Goal: Information Seeking & Learning: Find specific page/section

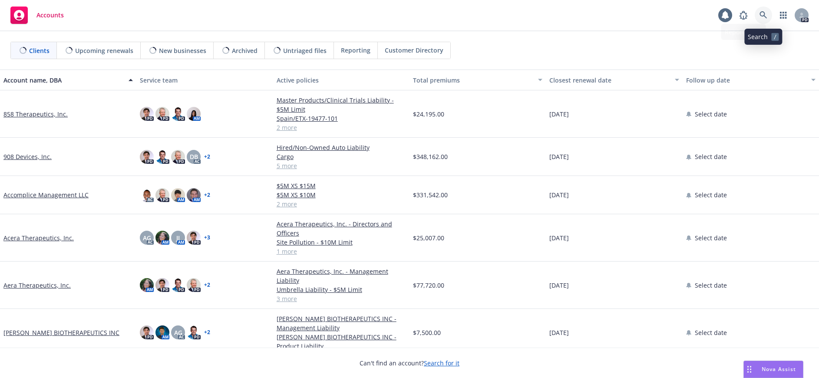
click at [762, 14] on icon at bounding box center [764, 15] width 8 height 8
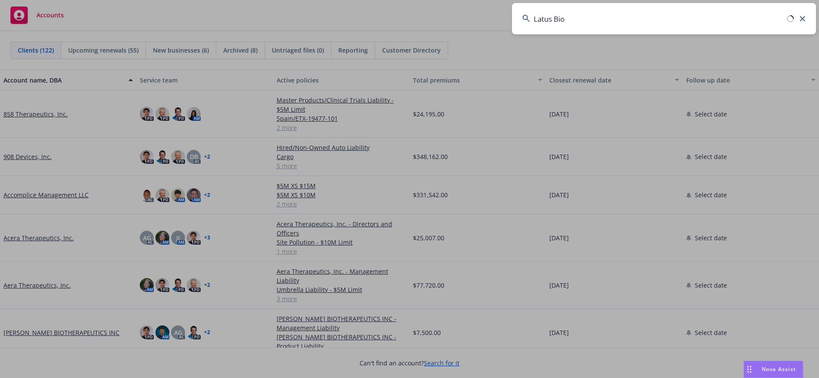
type input "Latus Bio"
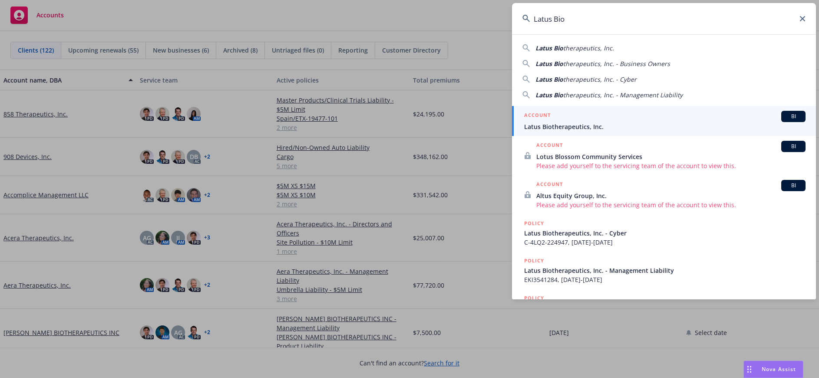
click at [599, 126] on span "Latus Biotherapeutics, Inc." at bounding box center [664, 126] width 281 height 9
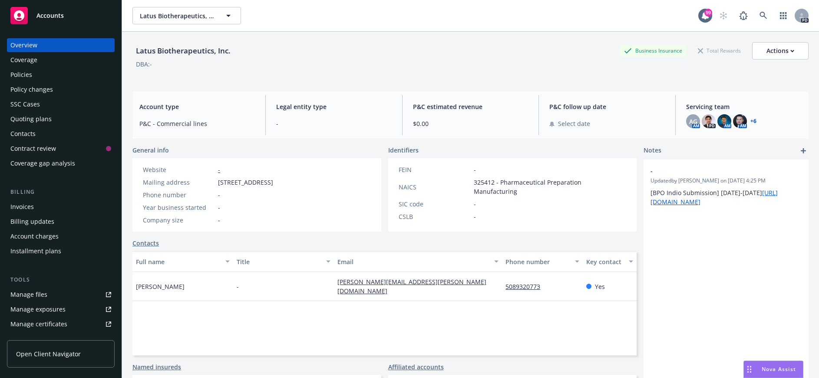
click at [29, 76] on div "Policies" at bounding box center [21, 75] width 22 height 14
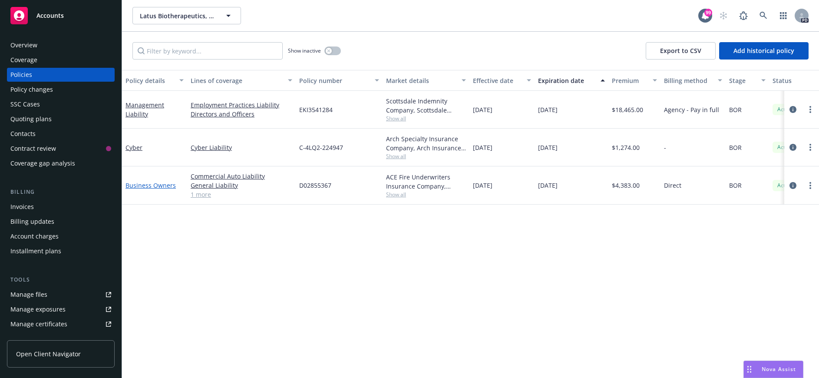
click at [146, 184] on link "Business Owners" at bounding box center [151, 185] width 50 height 8
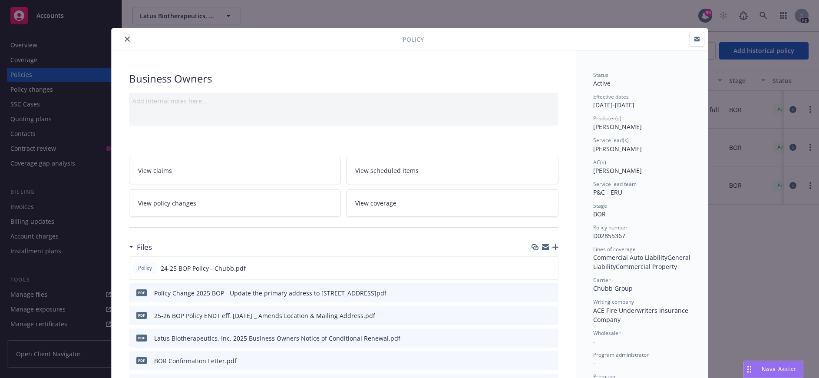
scroll to position [43, 0]
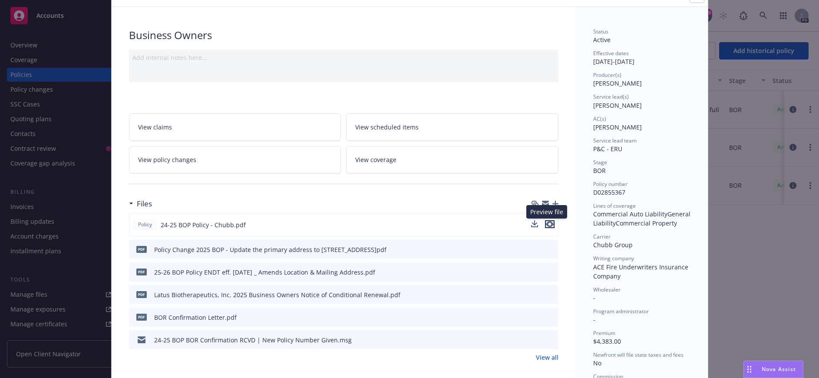
click at [547, 225] on icon "preview file" at bounding box center [550, 224] width 8 height 6
click at [546, 292] on icon "preview file" at bounding box center [550, 294] width 8 height 6
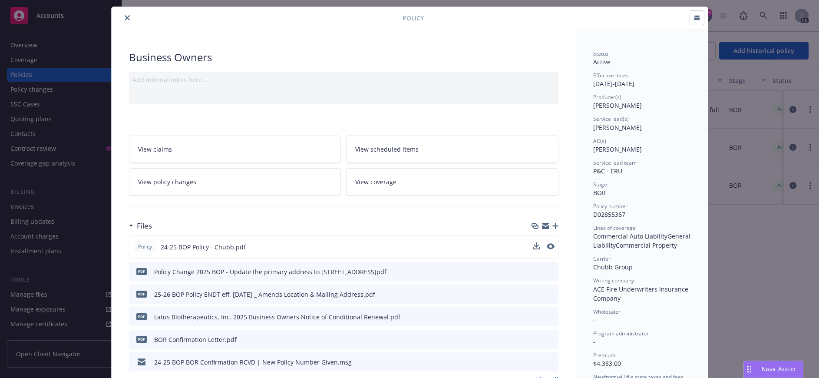
scroll to position [0, 0]
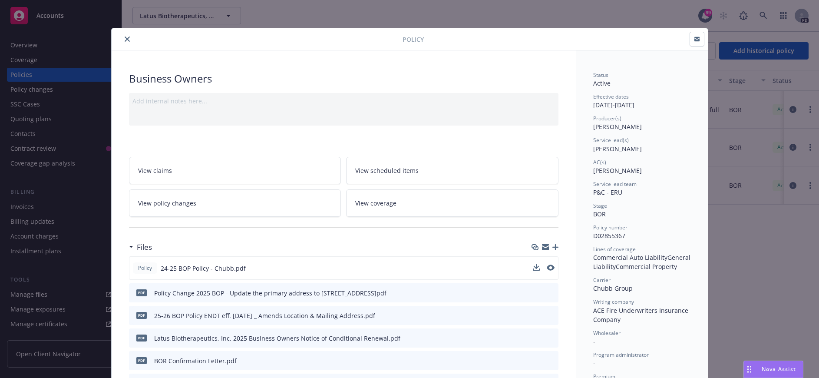
click at [125, 40] on icon "close" at bounding box center [127, 38] width 5 height 5
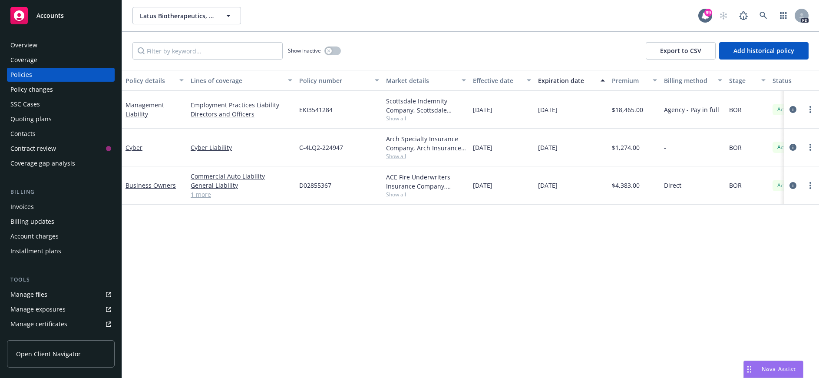
click at [34, 46] on div "Overview" at bounding box center [23, 45] width 27 height 14
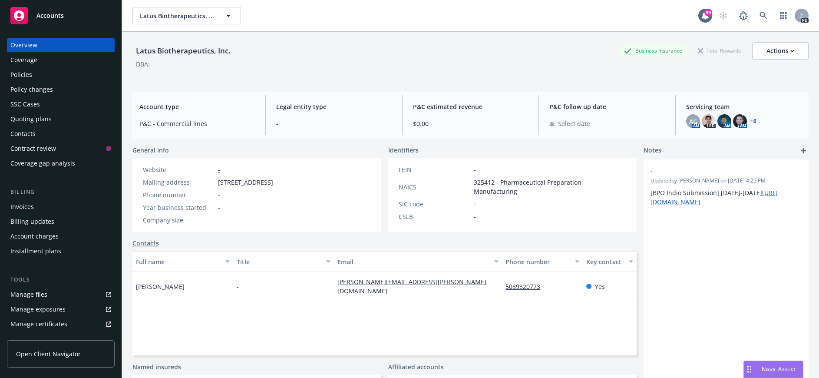
click at [38, 75] on div "Policies" at bounding box center [60, 75] width 101 height 14
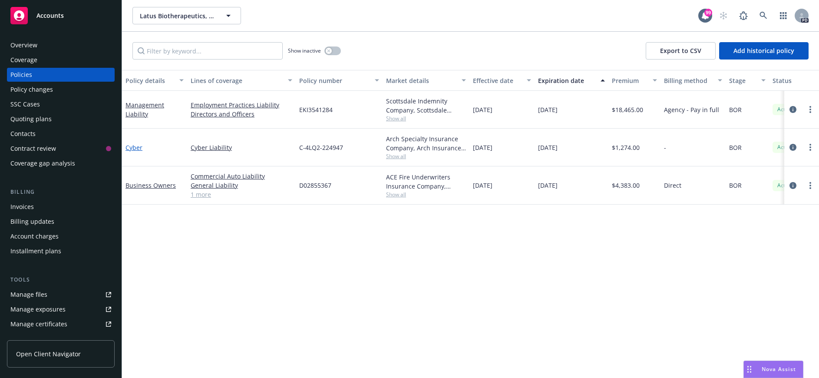
click at [132, 147] on link "Cyber" at bounding box center [134, 147] width 17 height 8
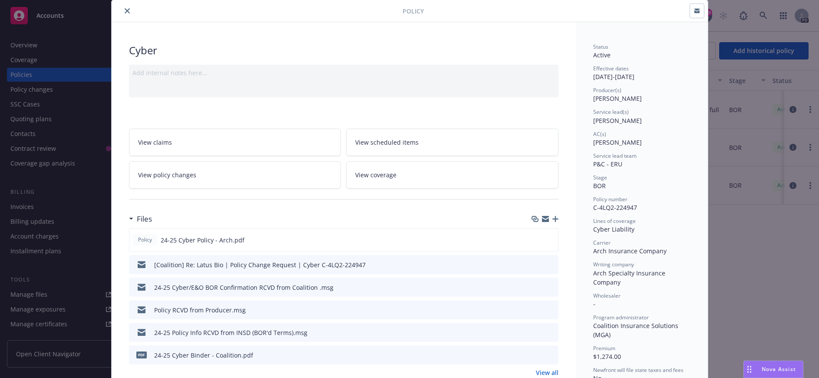
scroll to position [43, 0]
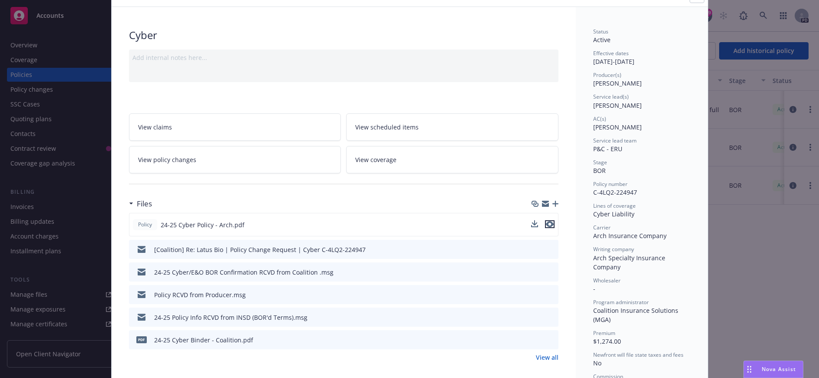
click at [546, 222] on icon "preview file" at bounding box center [550, 224] width 8 height 6
click at [66, 354] on div "Policy Cyber Add internal notes here... View claims View scheduled items View p…" at bounding box center [409, 189] width 819 height 378
click at [32, 40] on div "Policy Cyber Add internal notes here... View claims View scheduled items View p…" at bounding box center [409, 189] width 819 height 378
